Goal: Transaction & Acquisition: Book appointment/travel/reservation

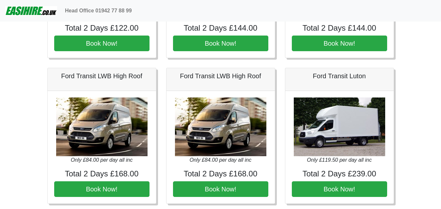
scroll to position [588, 0]
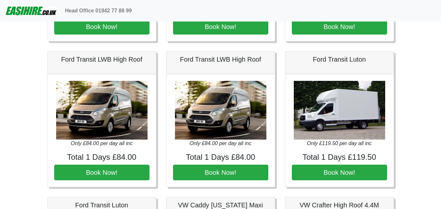
scroll to position [588, 0]
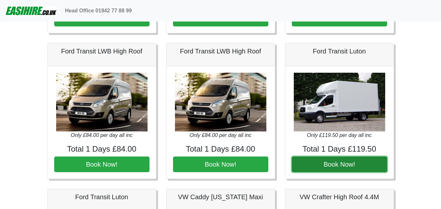
click at [355, 164] on button "Book Now!" at bounding box center [339, 165] width 95 height 16
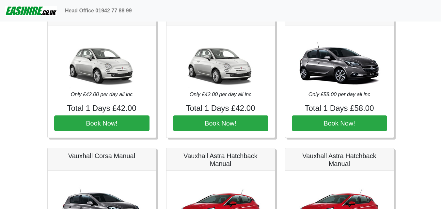
scroll to position [0, 0]
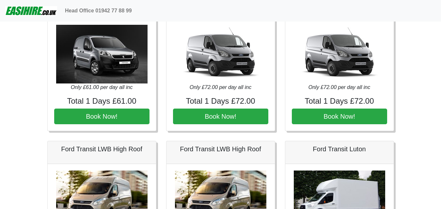
scroll to position [588, 0]
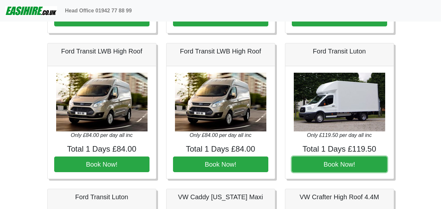
click at [314, 161] on button "Book Now!" at bounding box center [339, 165] width 95 height 16
